Goal: Task Accomplishment & Management: Manage account settings

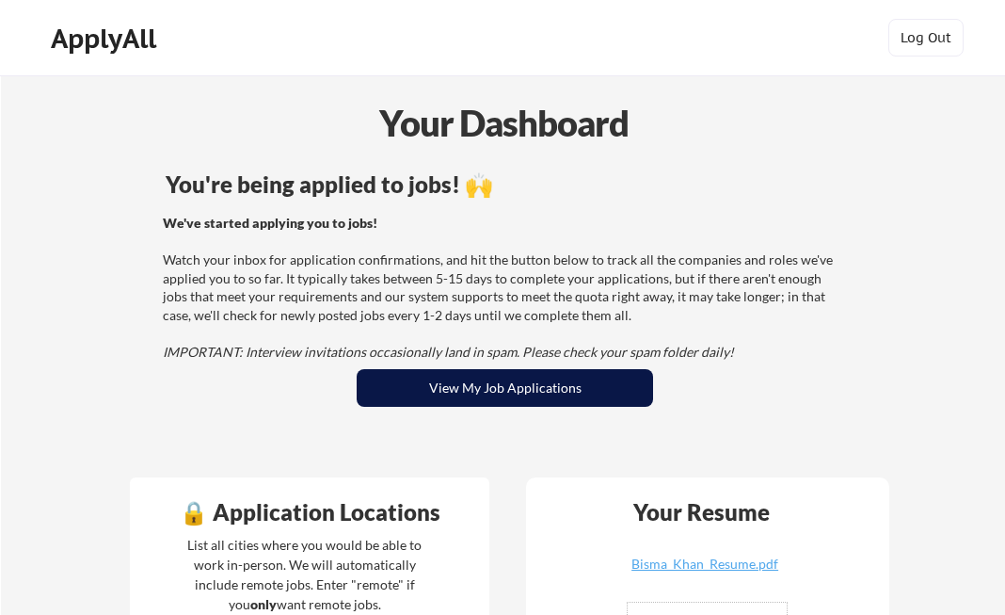
click at [432, 392] on button "View My Job Applications" at bounding box center [505, 388] width 296 height 38
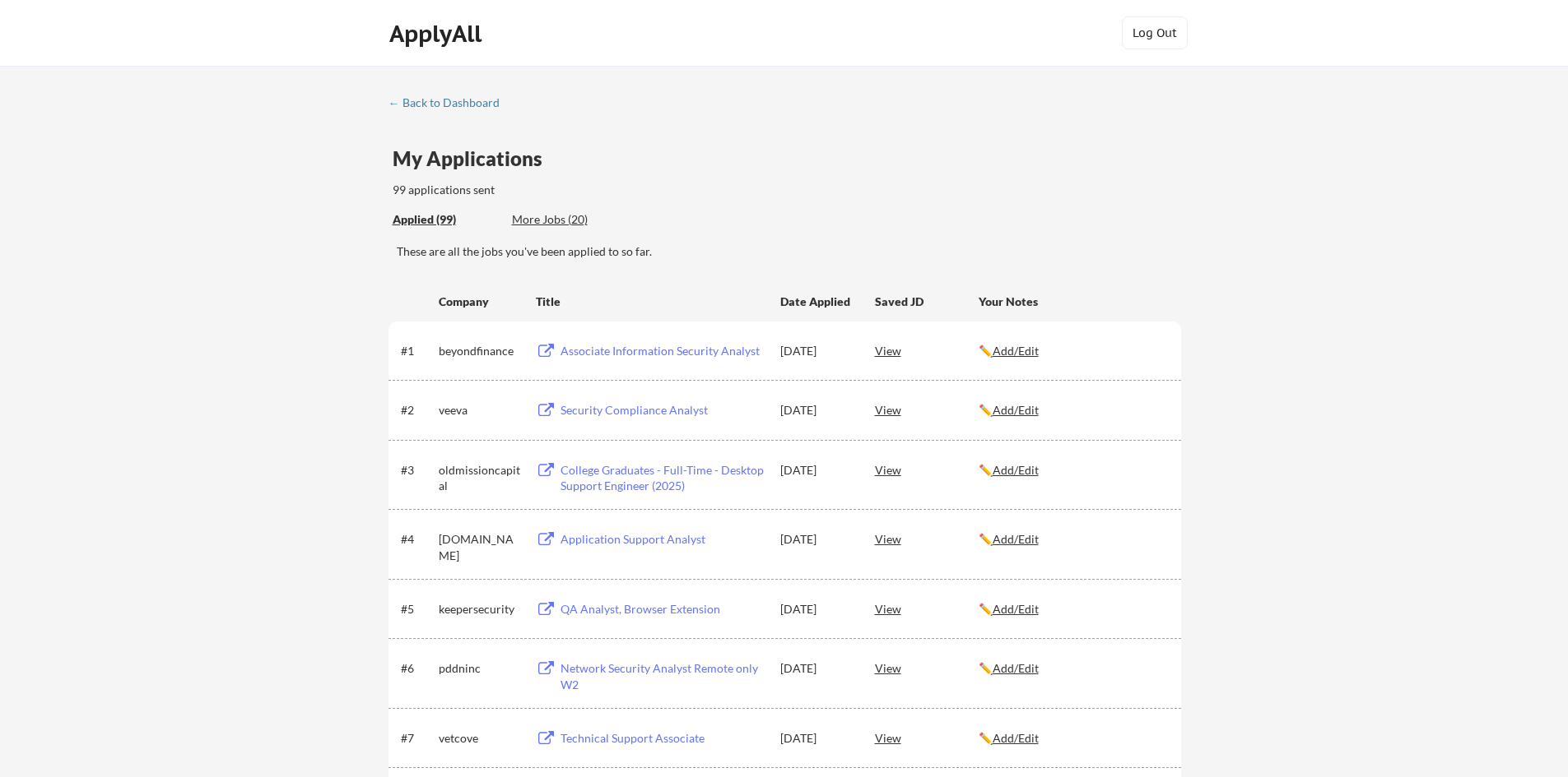
click at [878, 412] on div "✏️ Add/Edit" at bounding box center [1072, 410] width 188 height 17
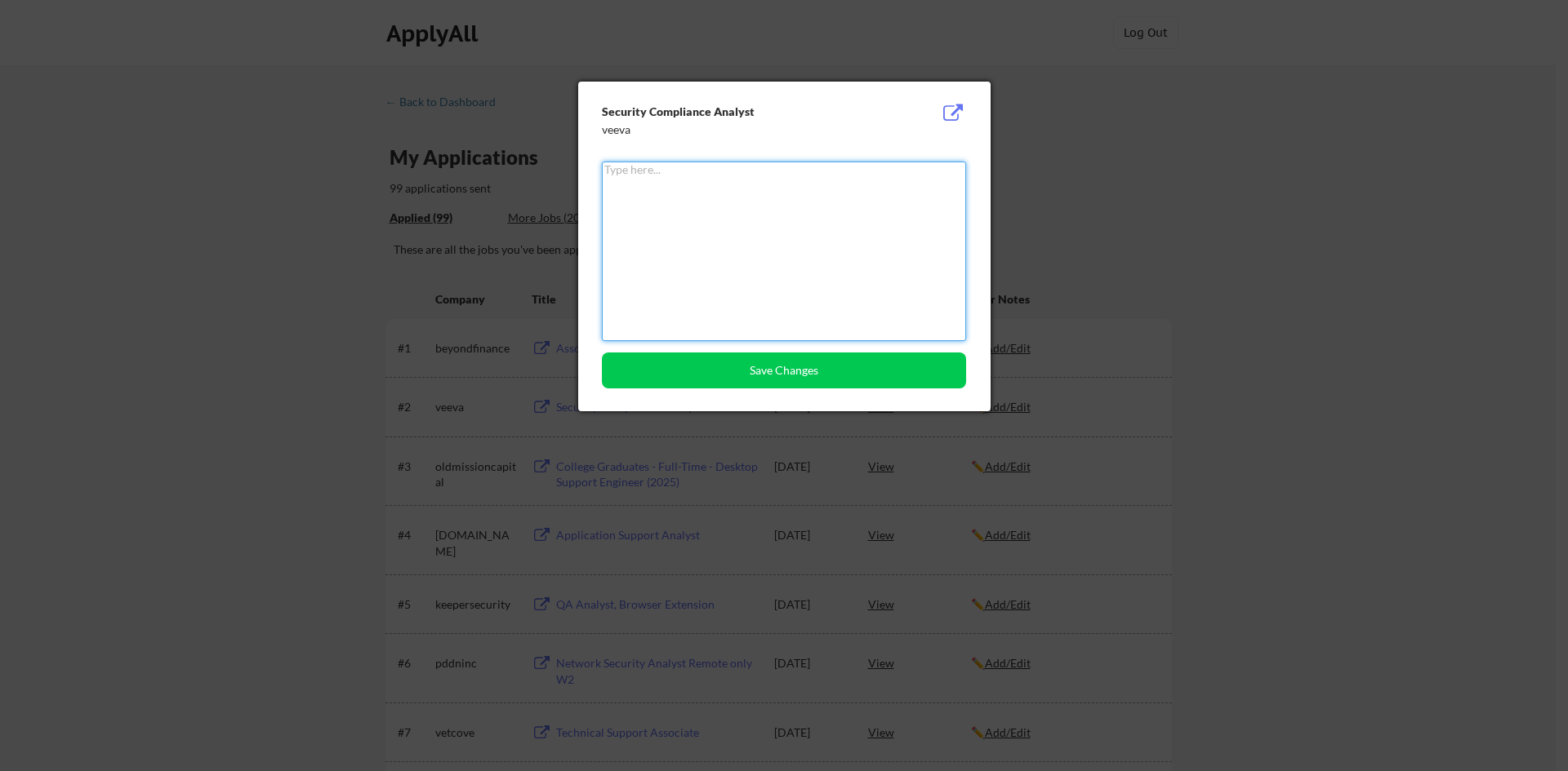
click at [727, 261] on textarea at bounding box center [784, 251] width 364 height 180
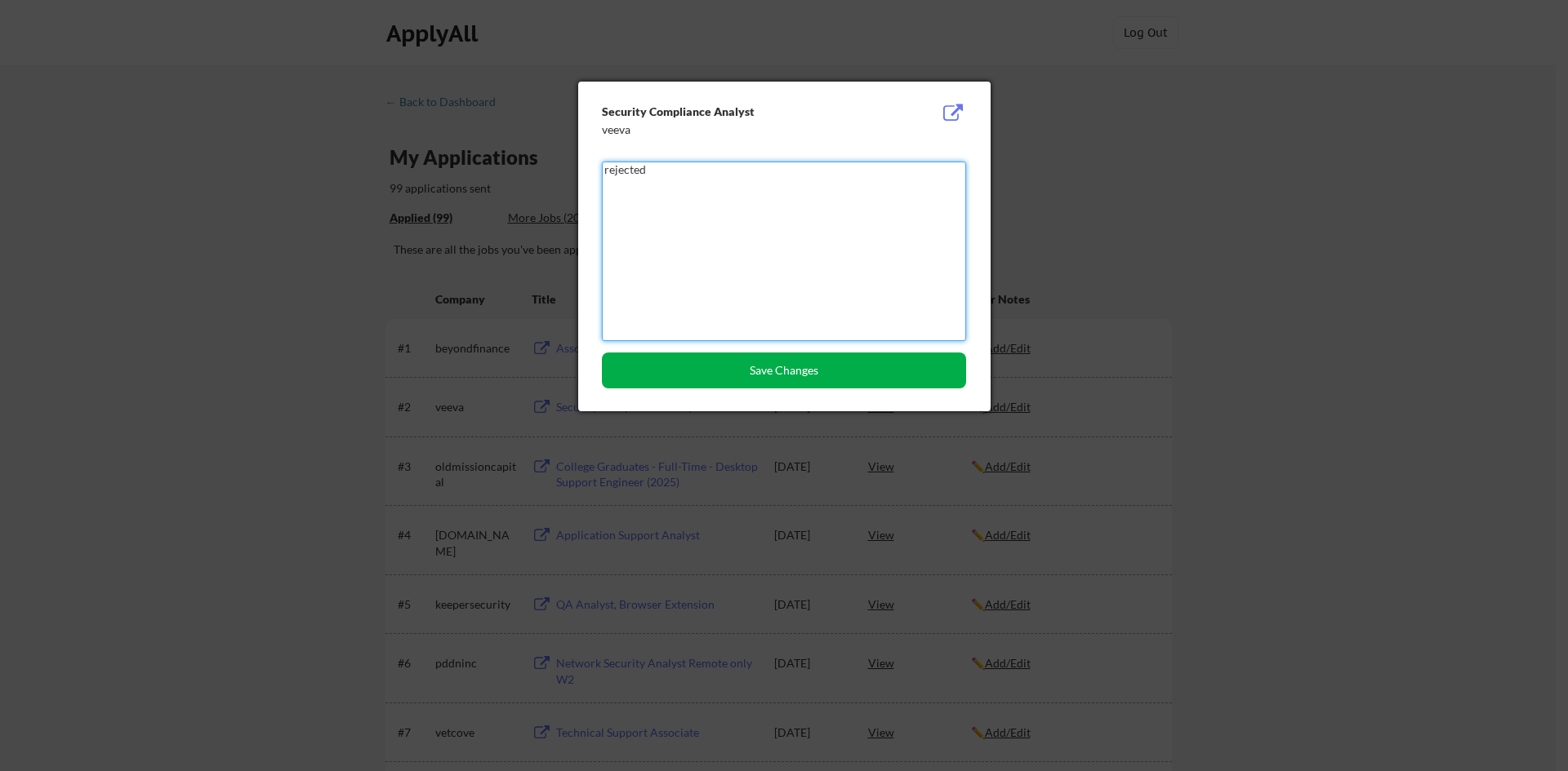
type textarea "rejected"
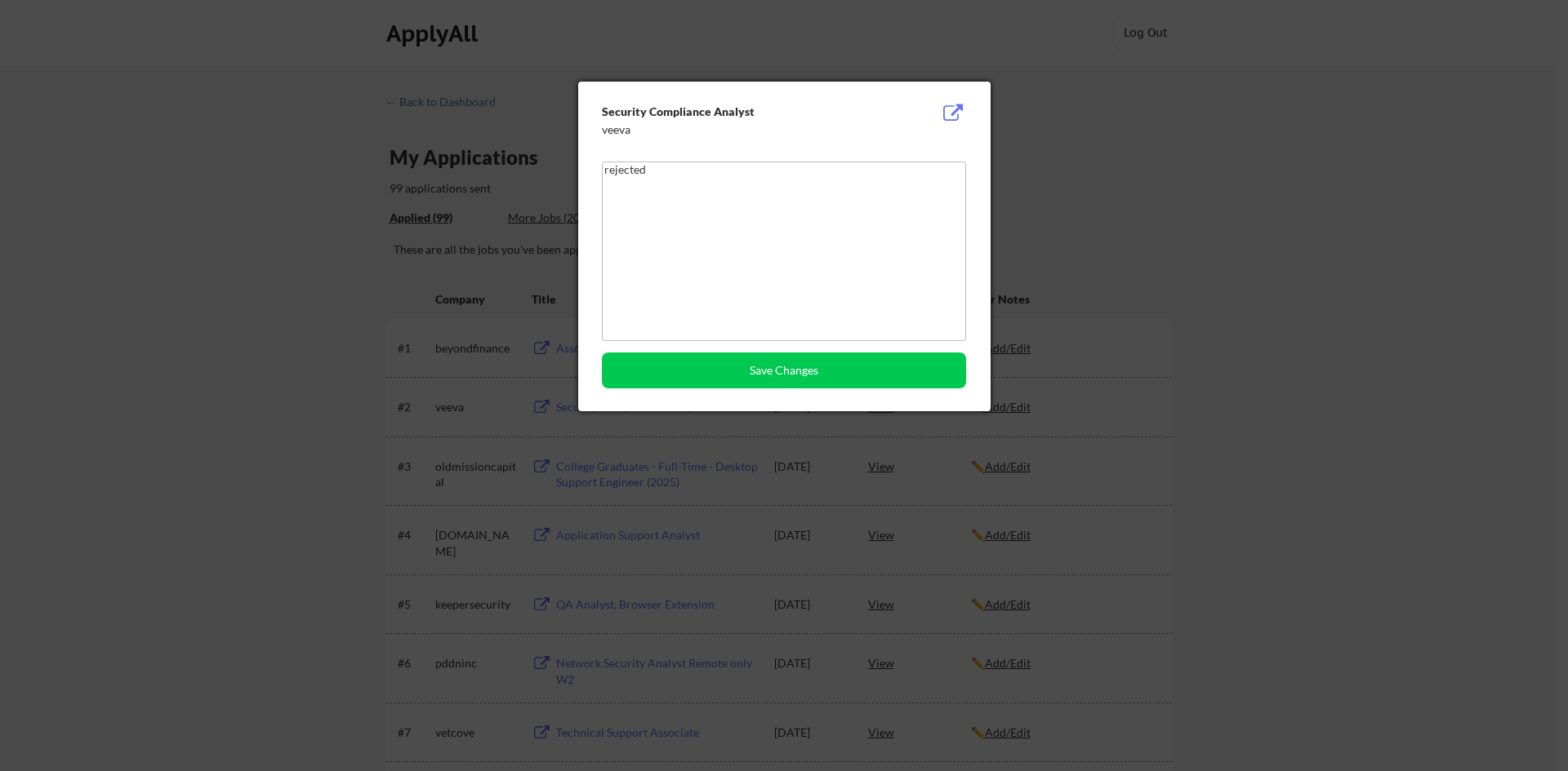
click at [701, 351] on div "Security Compliance Analyst veeva rejected Save Changes" at bounding box center [784, 246] width 412 height 330
click at [703, 358] on button "Save Changes" at bounding box center [784, 370] width 364 height 36
